Goal: Information Seeking & Learning: Compare options

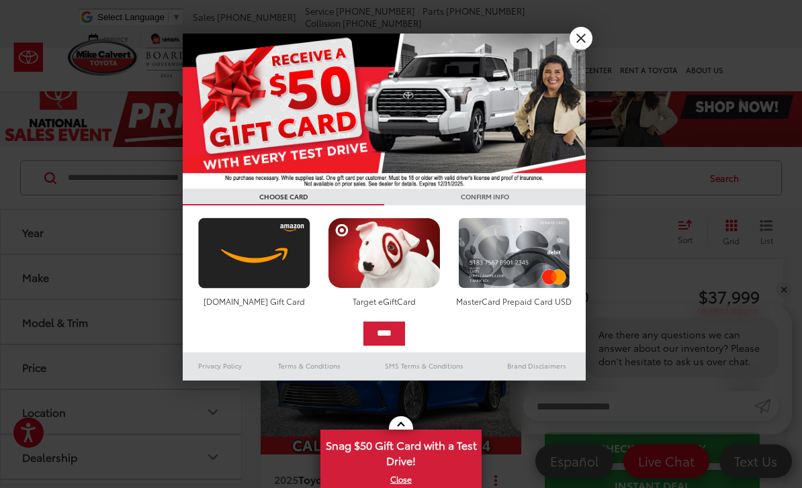
click at [586, 39] on link "X" at bounding box center [580, 38] width 23 height 23
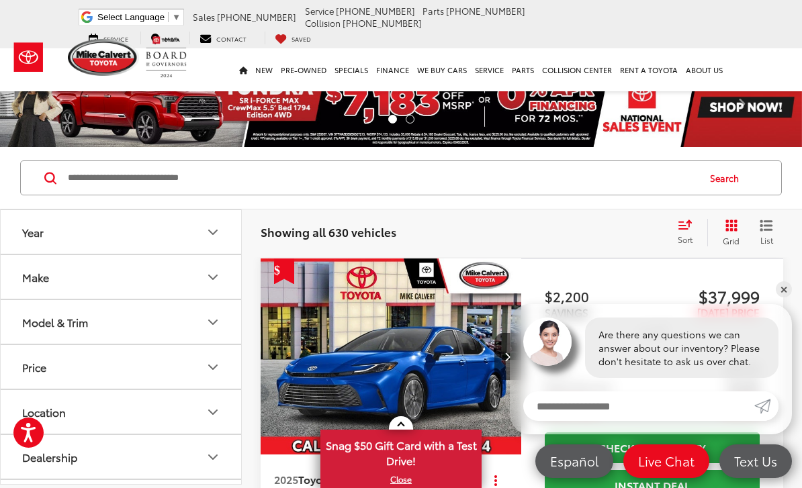
click at [199, 322] on button "Model & Trim" at bounding box center [122, 322] width 242 height 44
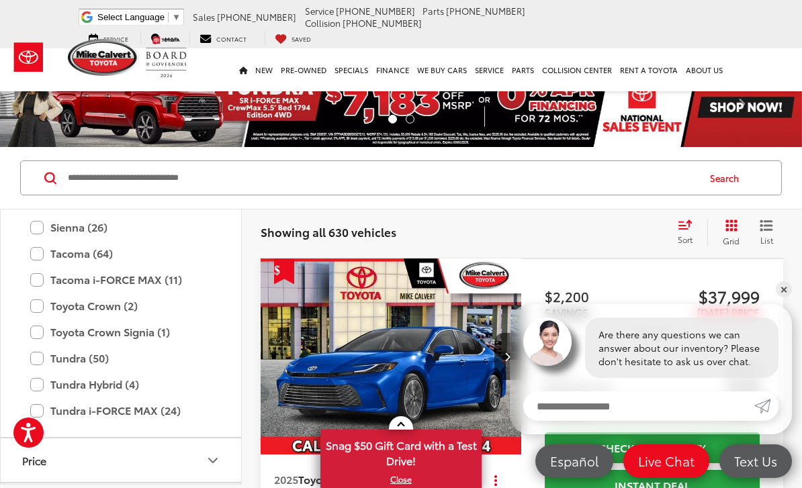
scroll to position [826, 0]
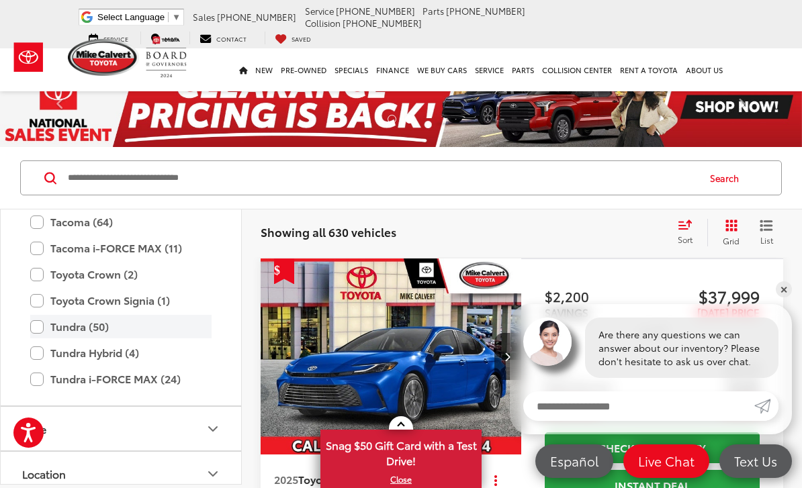
click at [72, 328] on label "Tundra (50)" at bounding box center [120, 327] width 181 height 24
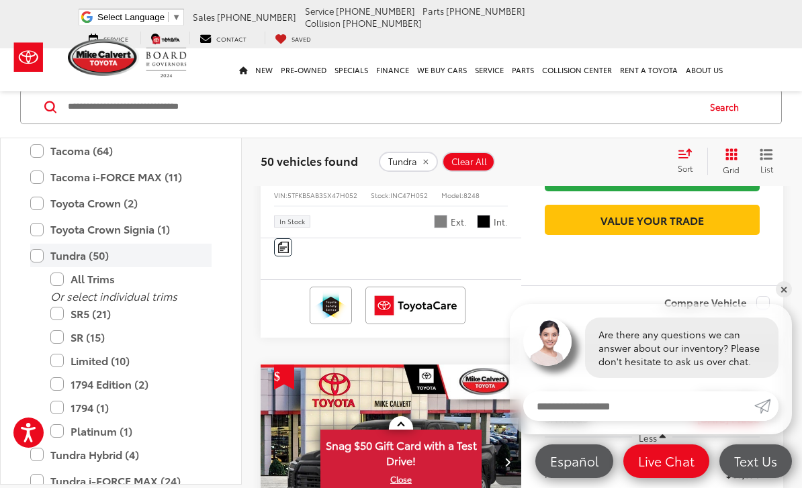
scroll to position [310, 0]
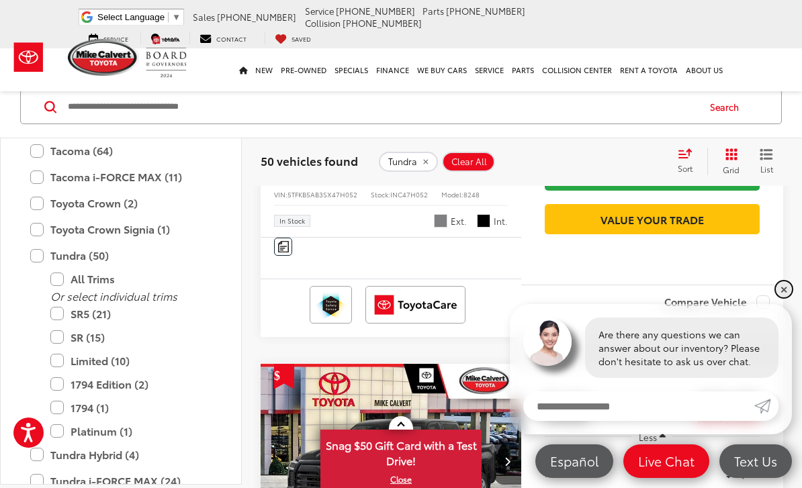
click at [784, 297] on link "✕" at bounding box center [784, 289] width 16 height 16
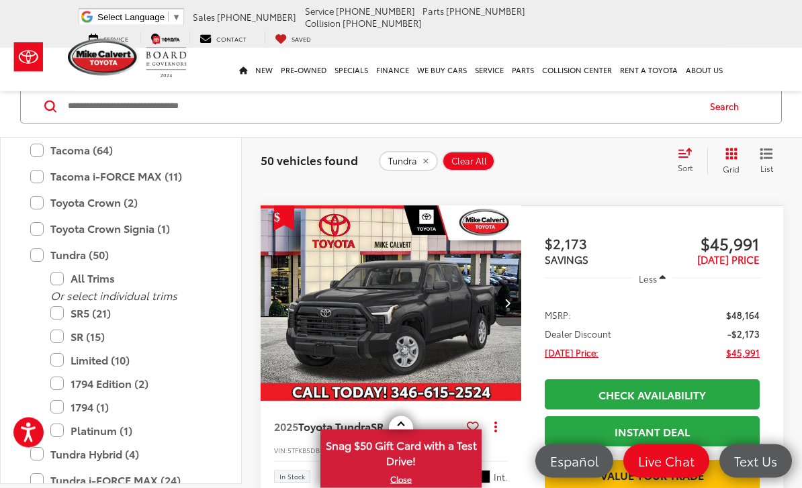
scroll to position [464, 0]
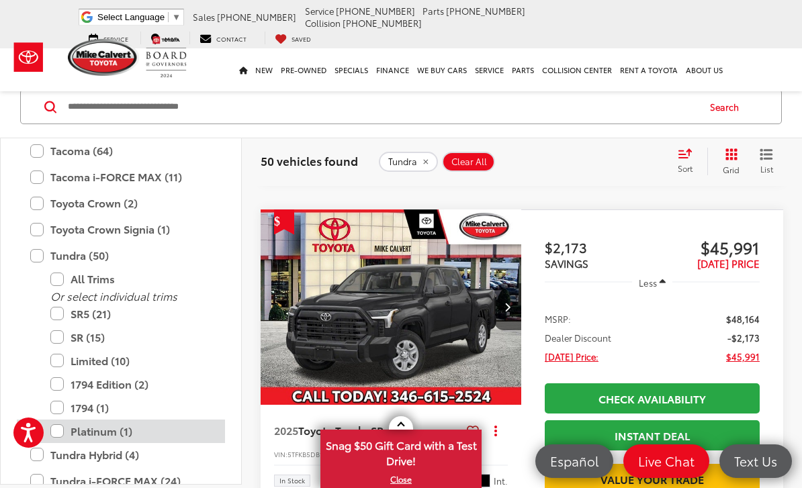
click at [117, 430] on label "Platinum (1)" at bounding box center [130, 432] width 161 height 24
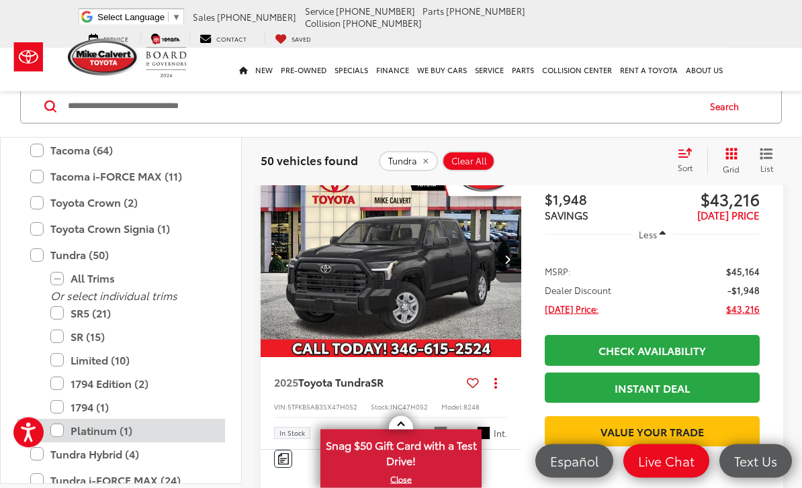
scroll to position [71, 0]
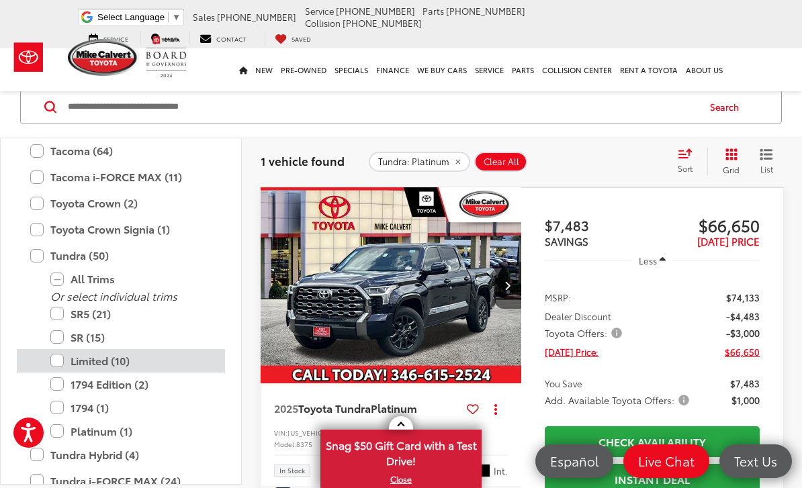
click at [112, 363] on label "Limited (10)" at bounding box center [130, 361] width 161 height 24
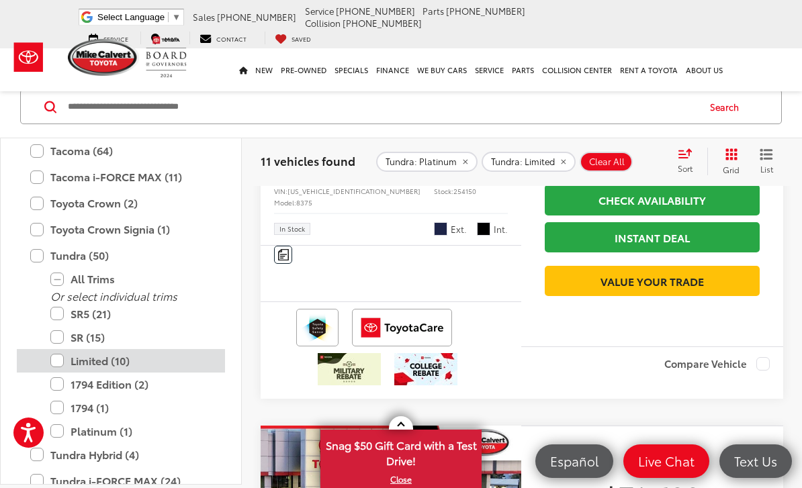
scroll to position [312, 0]
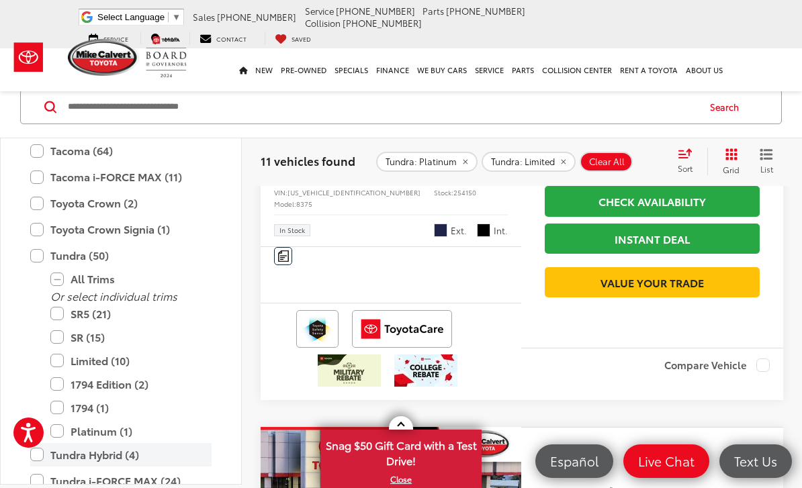
click at [111, 454] on label "Tundra Hybrid (4)" at bounding box center [120, 455] width 181 height 24
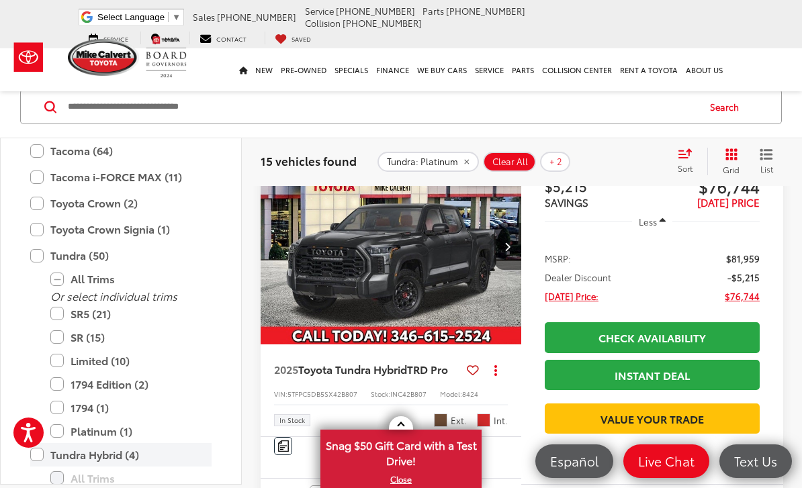
scroll to position [97, 0]
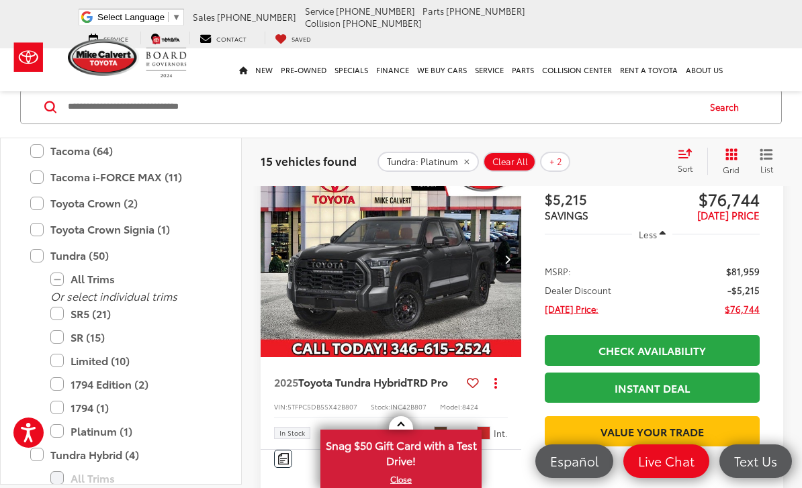
click at [464, 277] on img "2025 Toyota Tundra Hybrid TRD Pro 0" at bounding box center [391, 259] width 263 height 197
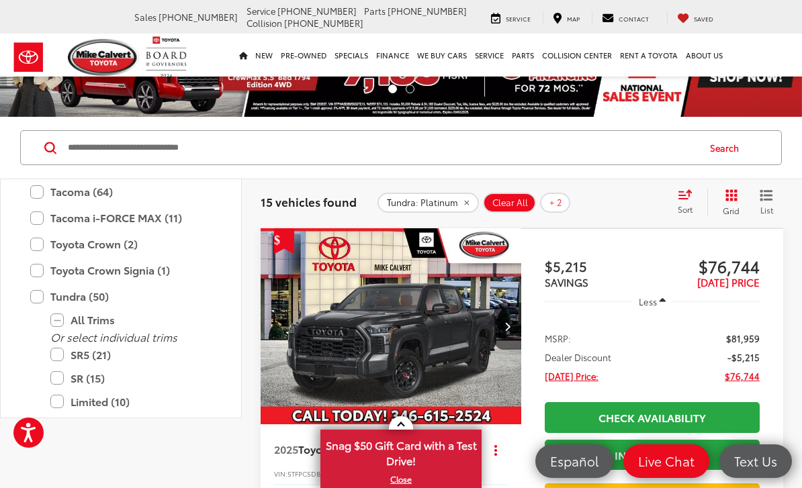
scroll to position [0, 0]
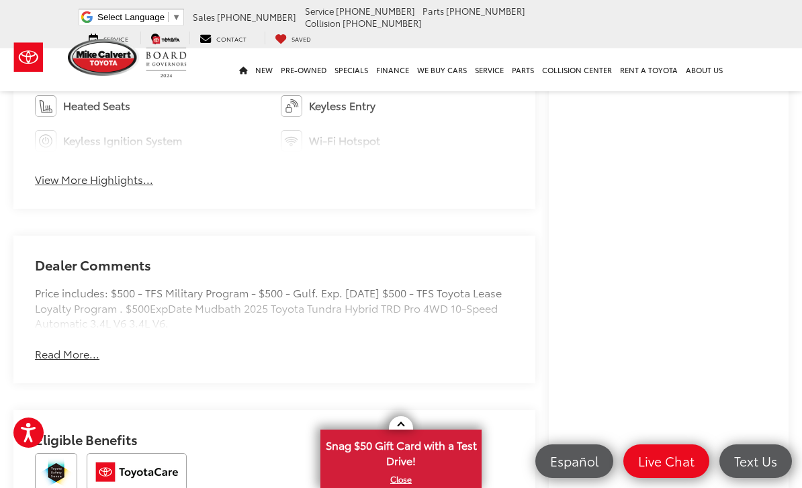
scroll to position [900, 0]
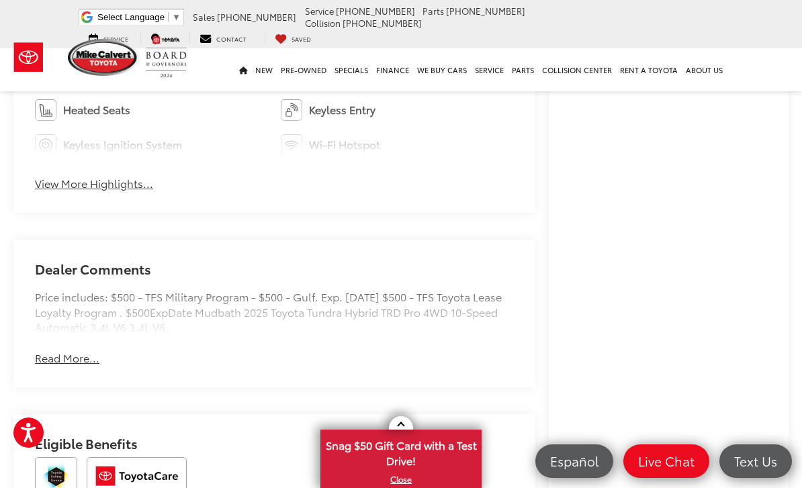
click at [68, 365] on button "Read More..." at bounding box center [67, 358] width 64 height 15
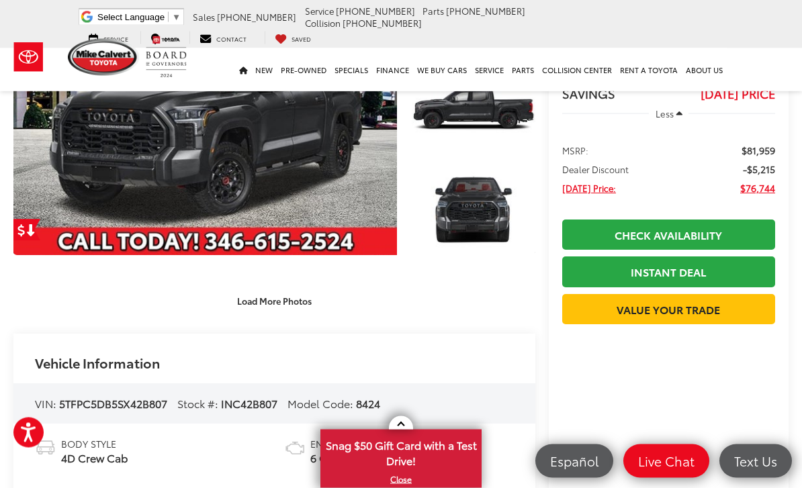
scroll to position [148, 0]
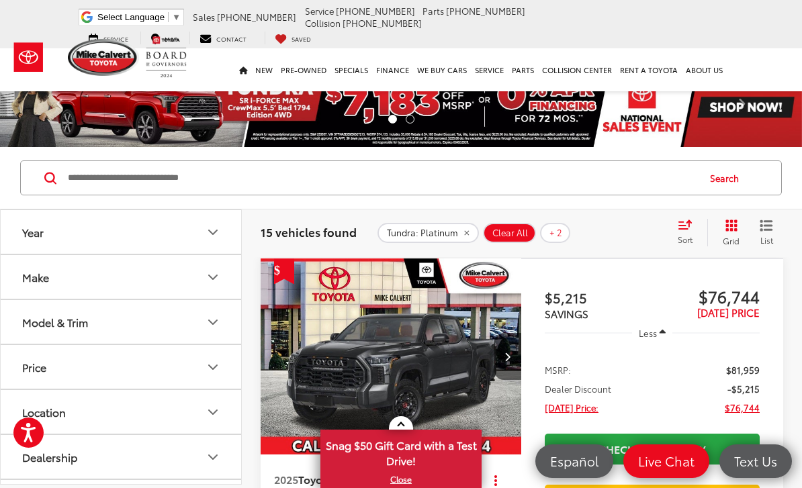
click at [215, 318] on icon "Model & Trim" at bounding box center [213, 322] width 16 height 16
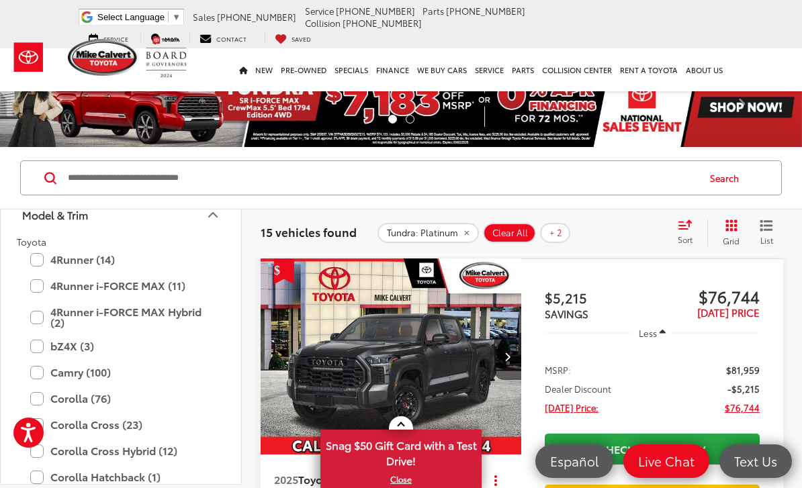
scroll to position [107, 0]
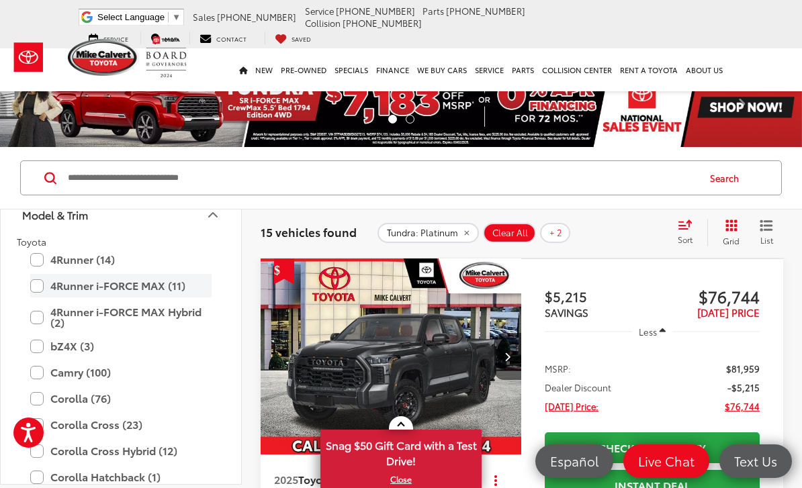
click at [141, 290] on label "4Runner i-FORCE MAX (11)" at bounding box center [120, 286] width 181 height 24
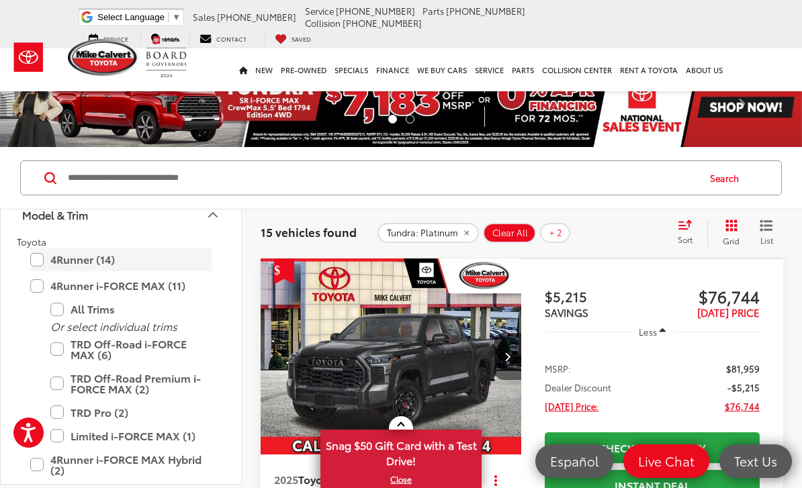
click at [90, 258] on label "4Runner (14)" at bounding box center [120, 260] width 181 height 24
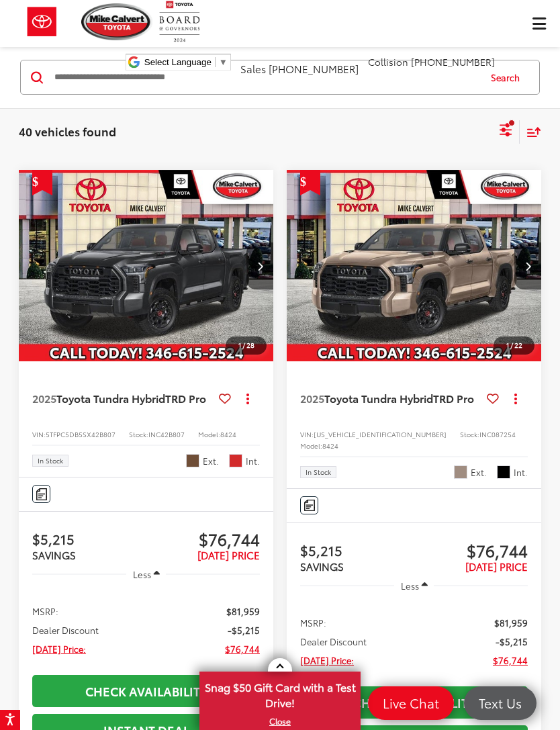
click at [508, 128] on icon "Select filters" at bounding box center [506, 130] width 17 height 17
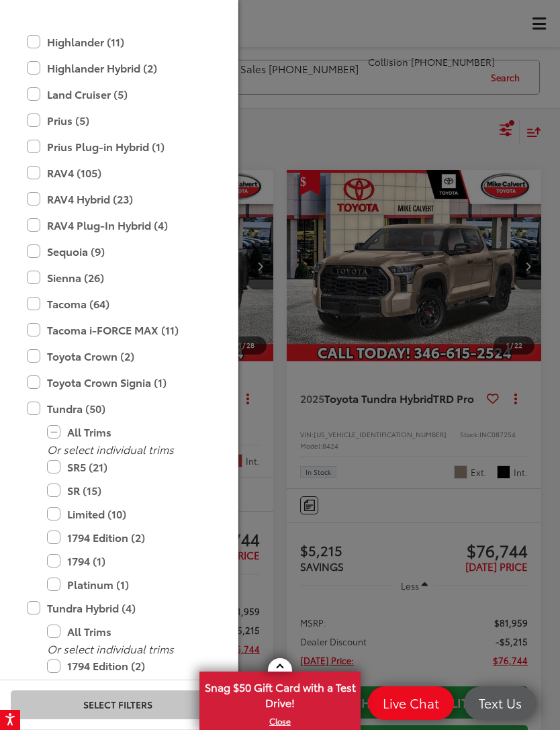
scroll to position [677, 0]
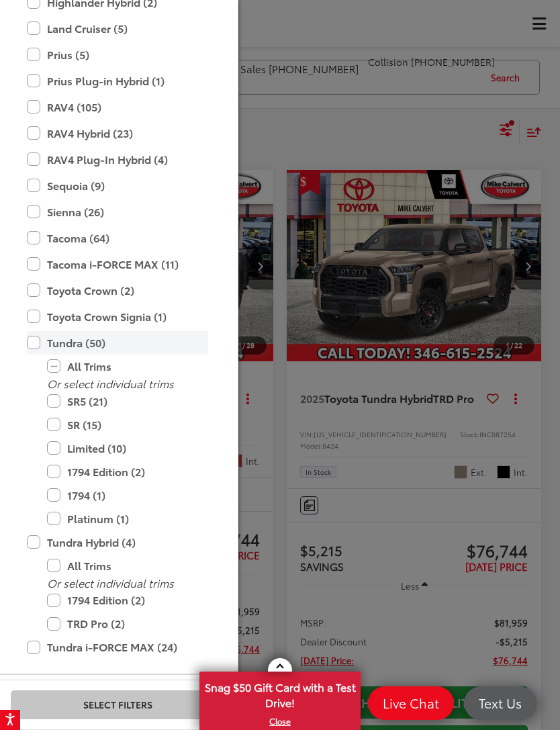
click at [39, 346] on label "Tundra (50)" at bounding box center [117, 343] width 181 height 24
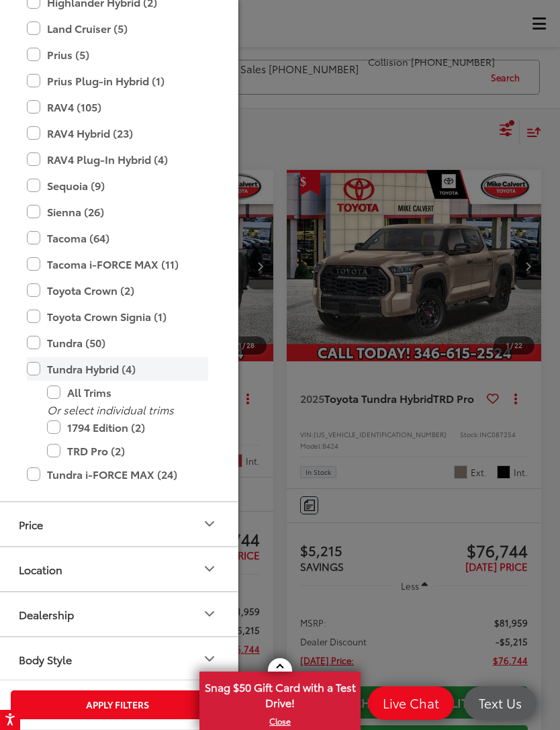
click at [35, 373] on label "Tundra Hybrid (4)" at bounding box center [117, 369] width 181 height 24
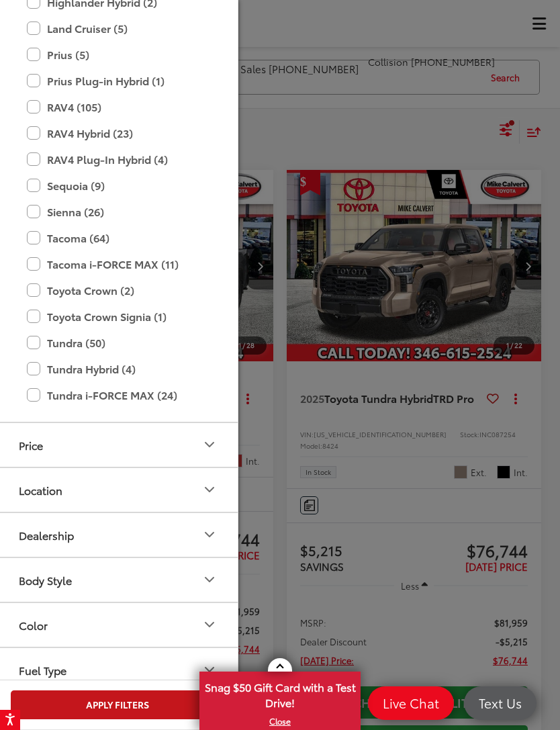
click at [148, 487] on button "Apply Filters" at bounding box center [118, 704] width 214 height 29
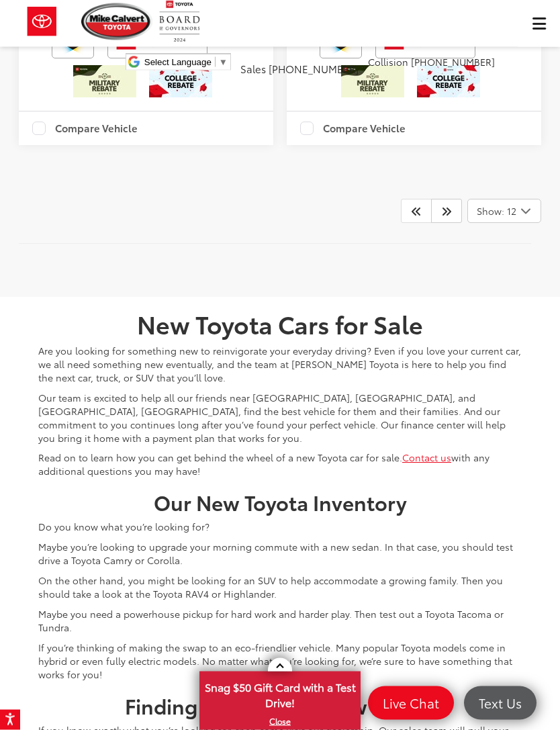
scroll to position [5077, 0]
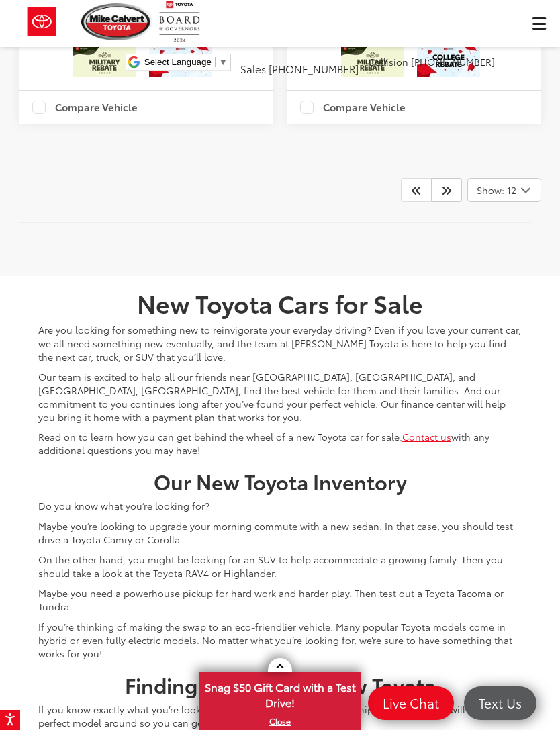
click at [530, 199] on icon "Select number of vehicles per page" at bounding box center [526, 190] width 16 height 17
click at [512, 304] on button "Show: 96" at bounding box center [504, 291] width 73 height 24
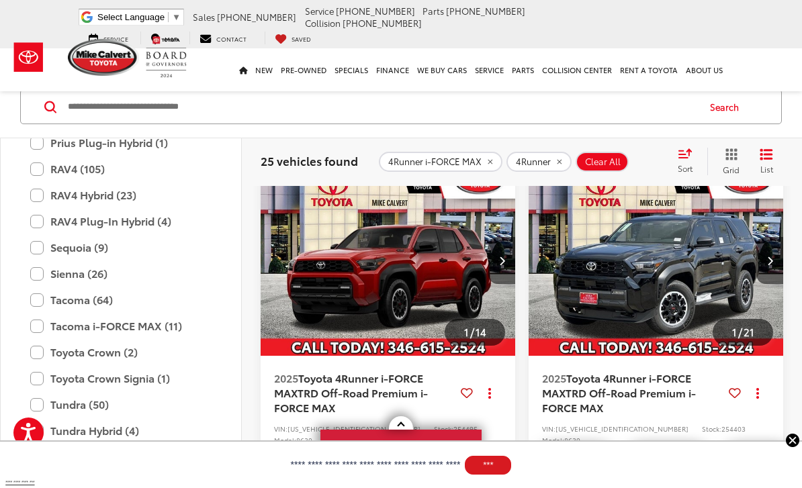
scroll to position [4373, 0]
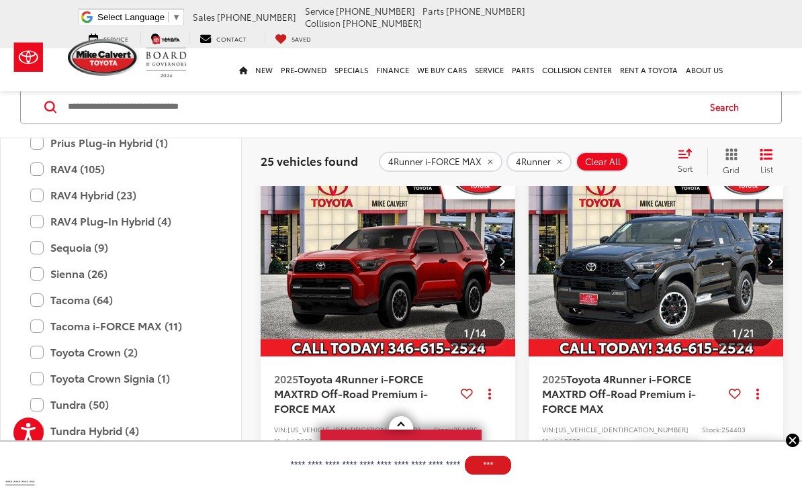
click at [149, 452] on label "Tundra i-FORCE MAX (24)" at bounding box center [120, 457] width 181 height 24
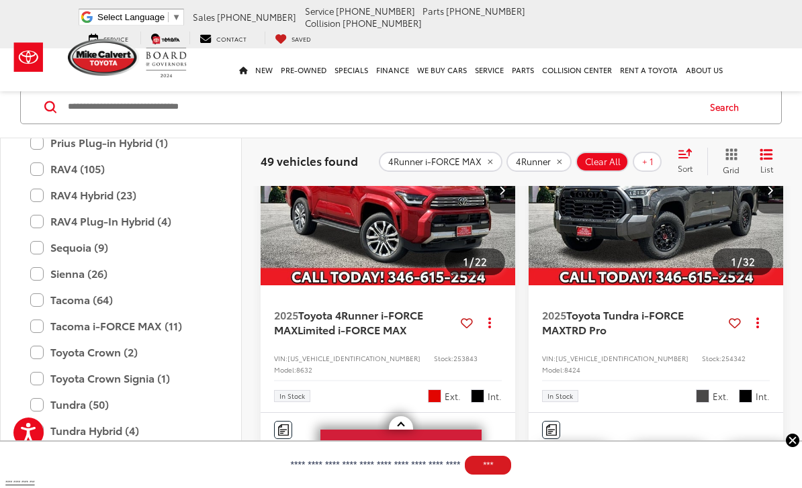
scroll to position [148, 0]
